Goal: Information Seeking & Learning: Learn about a topic

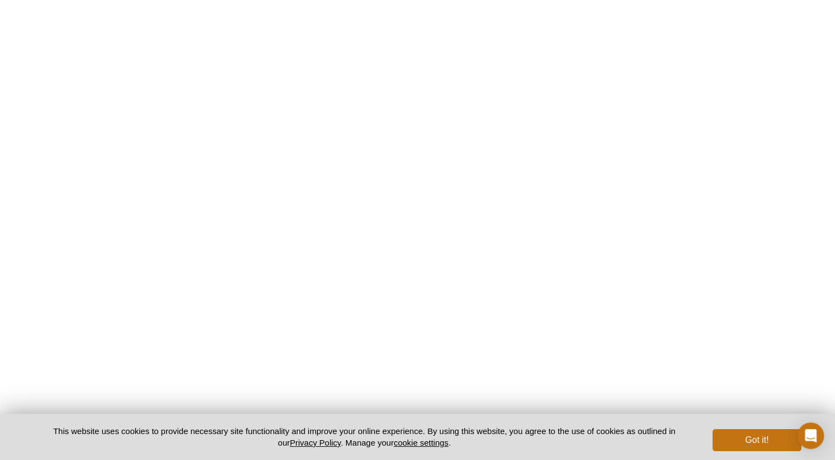
scroll to position [2135, 0]
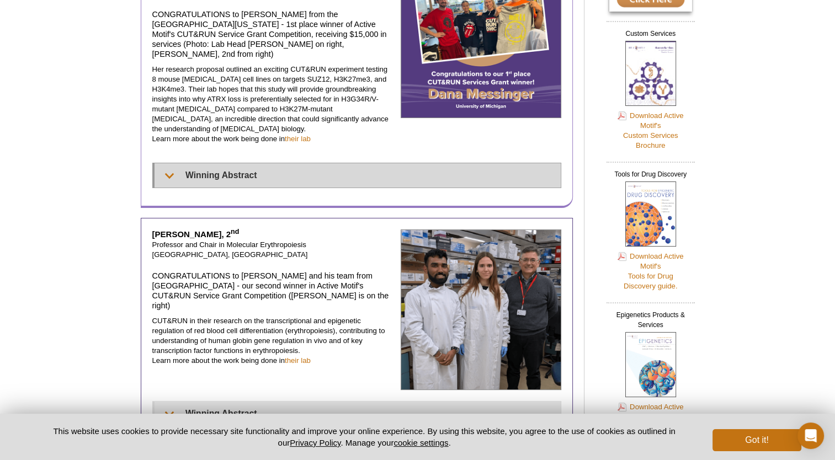
scroll to position [165, 0]
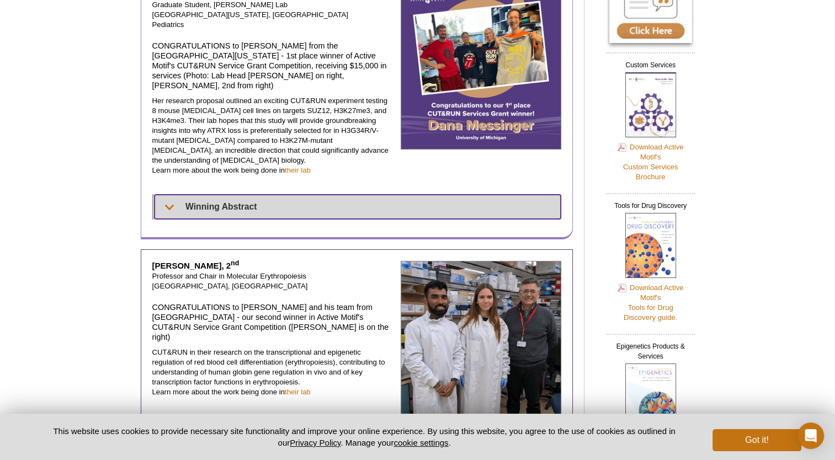
click at [201, 195] on summary "Winning Abstract" at bounding box center [357, 207] width 406 height 24
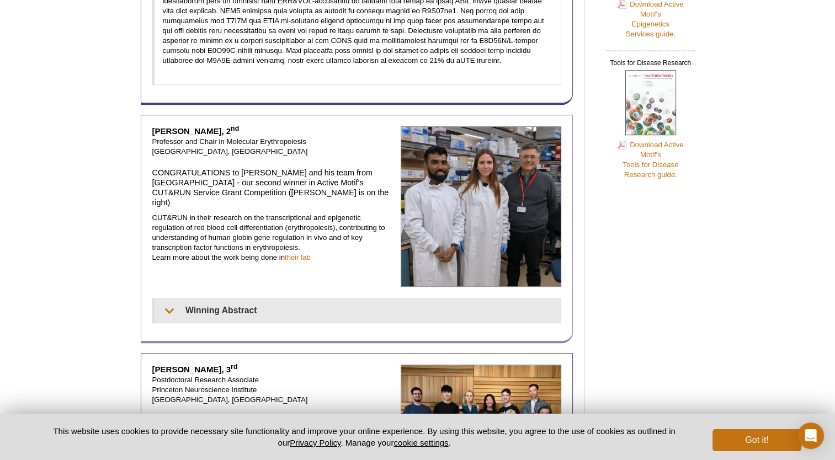
scroll to position [607, 0]
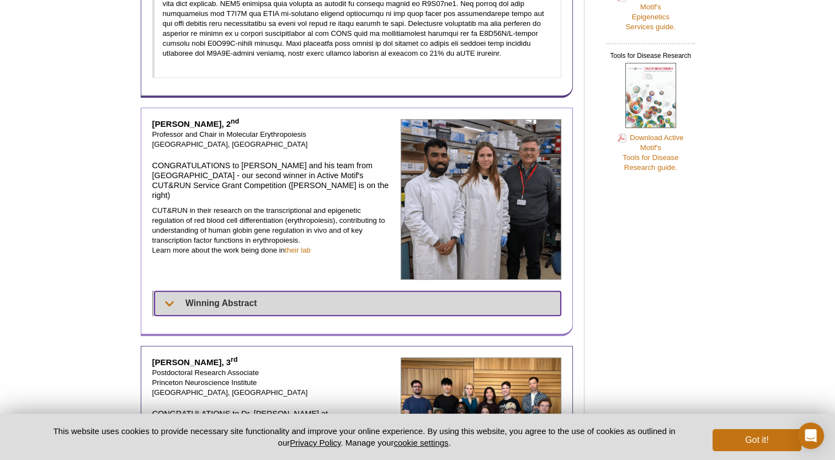
click at [243, 291] on summary "Winning Abstract" at bounding box center [357, 303] width 407 height 24
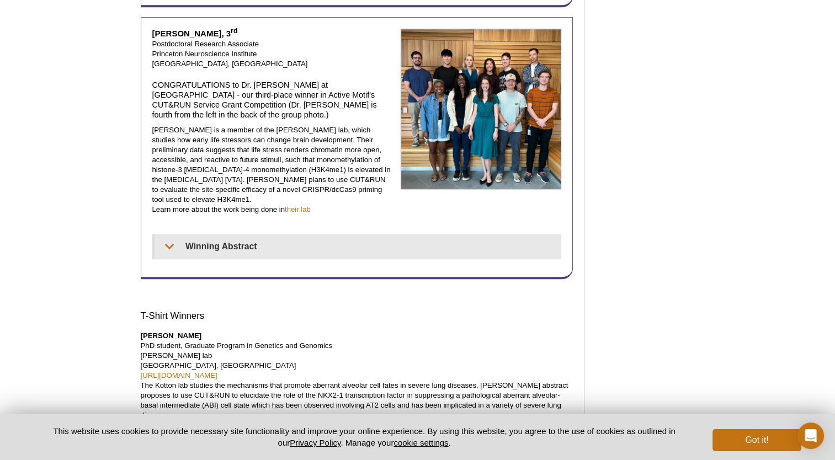
scroll to position [1103, 0]
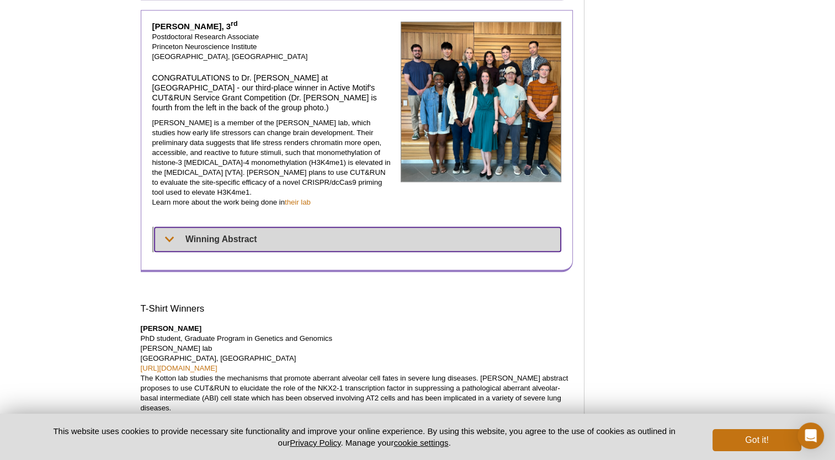
click at [234, 227] on summary "Winning Abstract" at bounding box center [357, 239] width 407 height 24
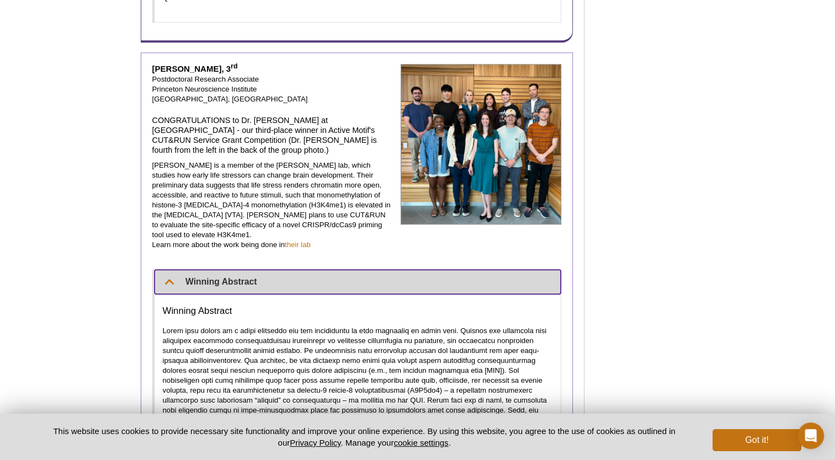
scroll to position [938, 0]
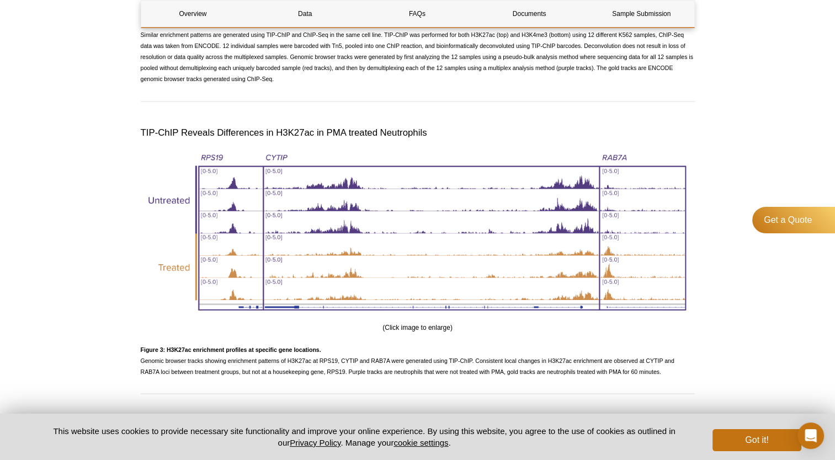
scroll to position [1986, 0]
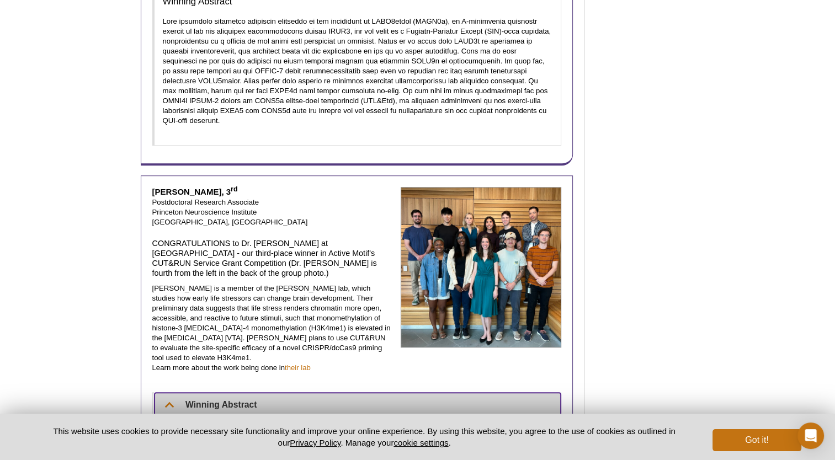
scroll to position [938, 0]
